Goal: Information Seeking & Learning: Learn about a topic

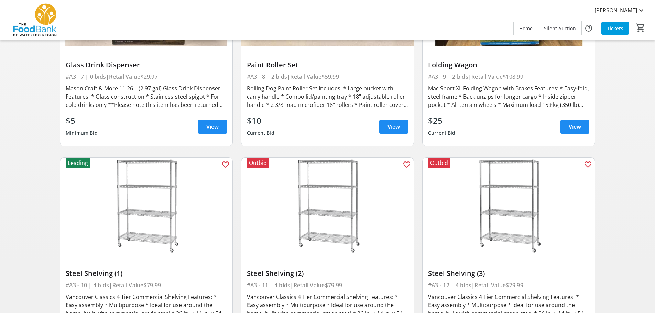
scroll to position [619, 0]
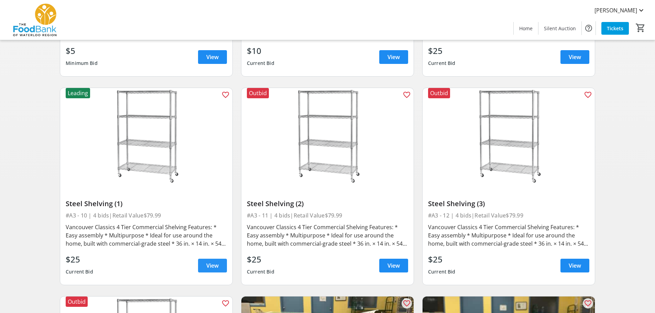
click at [220, 269] on span at bounding box center [212, 266] width 29 height 17
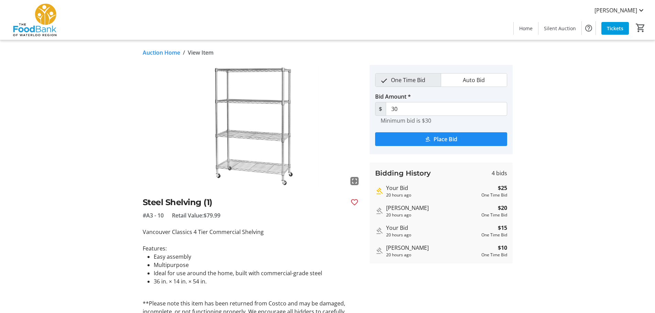
click at [154, 54] on link "Auction Home" at bounding box center [162, 53] width 38 height 8
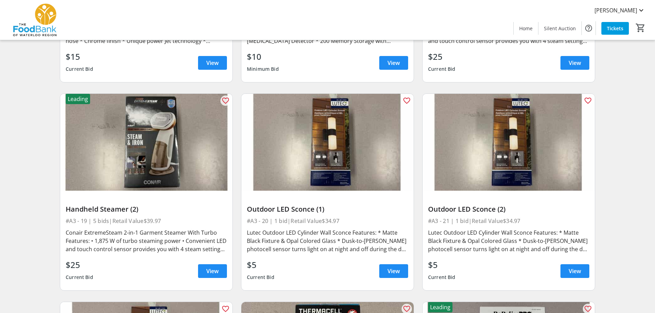
scroll to position [1273, 0]
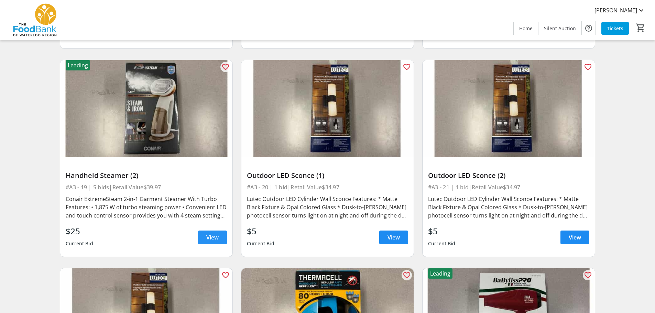
click at [212, 236] on span "View" at bounding box center [212, 238] width 12 height 8
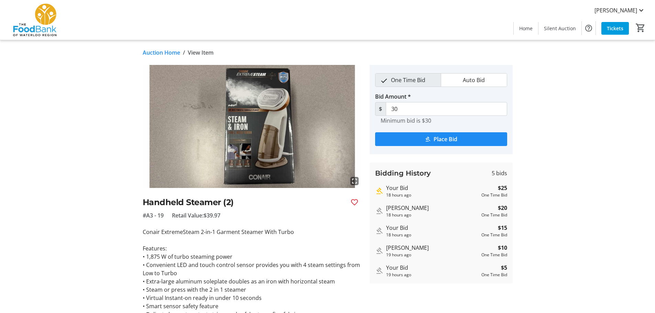
click at [154, 51] on link "Auction Home" at bounding box center [162, 53] width 38 height 8
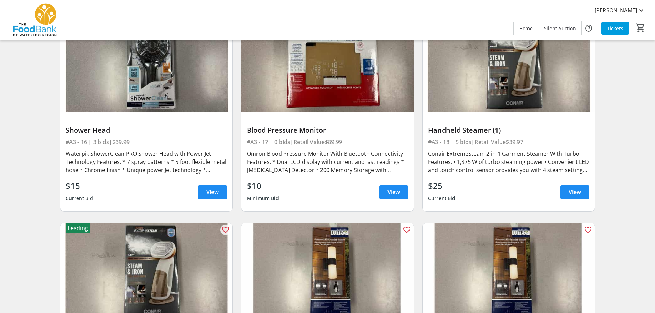
scroll to position [1067, 0]
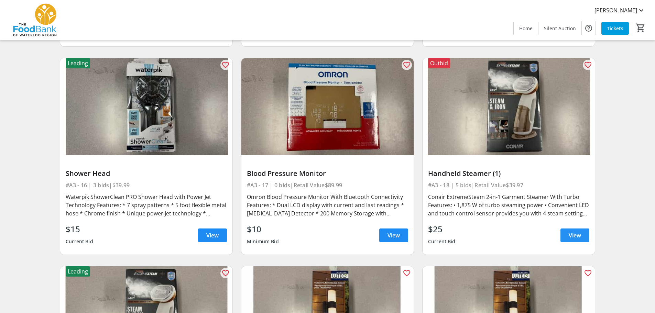
click at [575, 236] on span "View" at bounding box center [575, 236] width 12 height 8
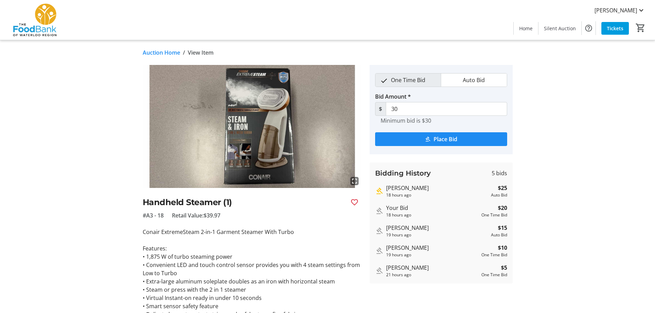
click at [157, 52] on link "Auction Home" at bounding box center [162, 53] width 38 height 8
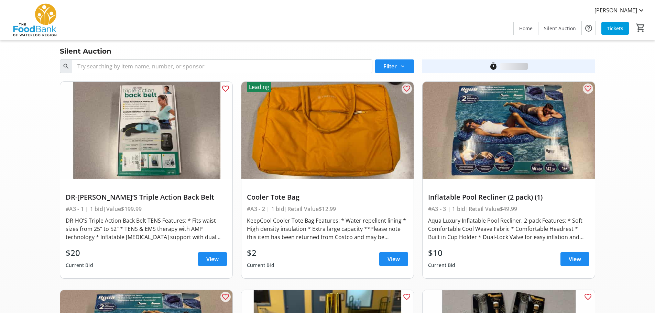
scroll to position [1067, 0]
